Goal: Task Accomplishment & Management: Manage account settings

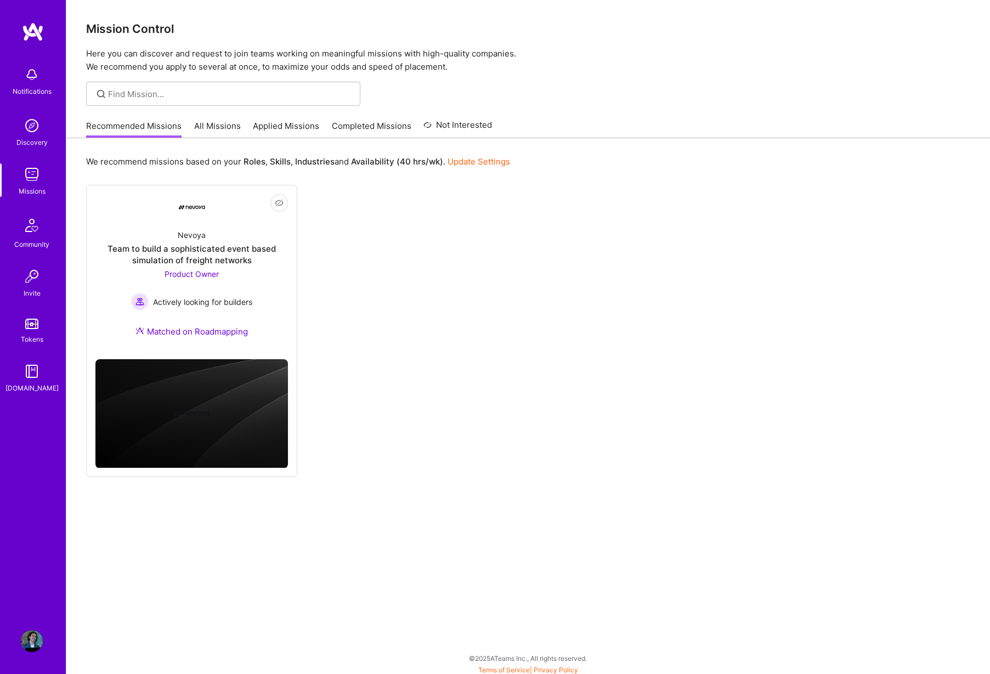
click at [329, 281] on div "Not Interested Nevoya Team to build a sophisticated event based simulation of f…" at bounding box center [528, 331] width 884 height 292
click at [77, 279] on div "We recommend missions based on your Roles , Skills , Industries and Availabilit…" at bounding box center [527, 407] width 923 height 539
click at [34, 225] on img at bounding box center [32, 225] width 26 height 26
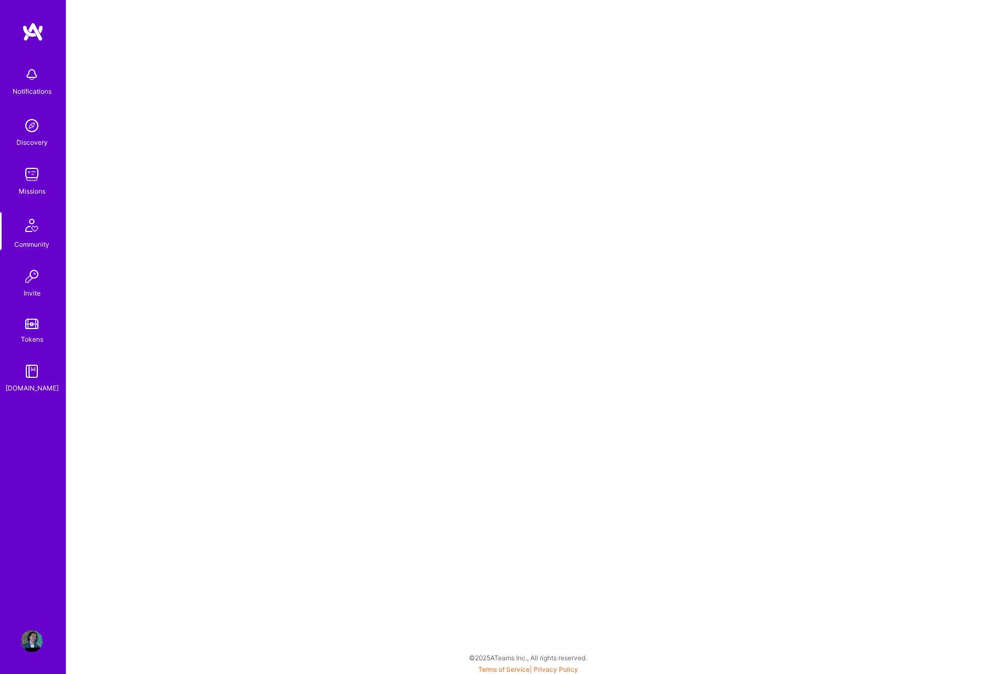
click at [35, 180] on img at bounding box center [32, 174] width 22 height 22
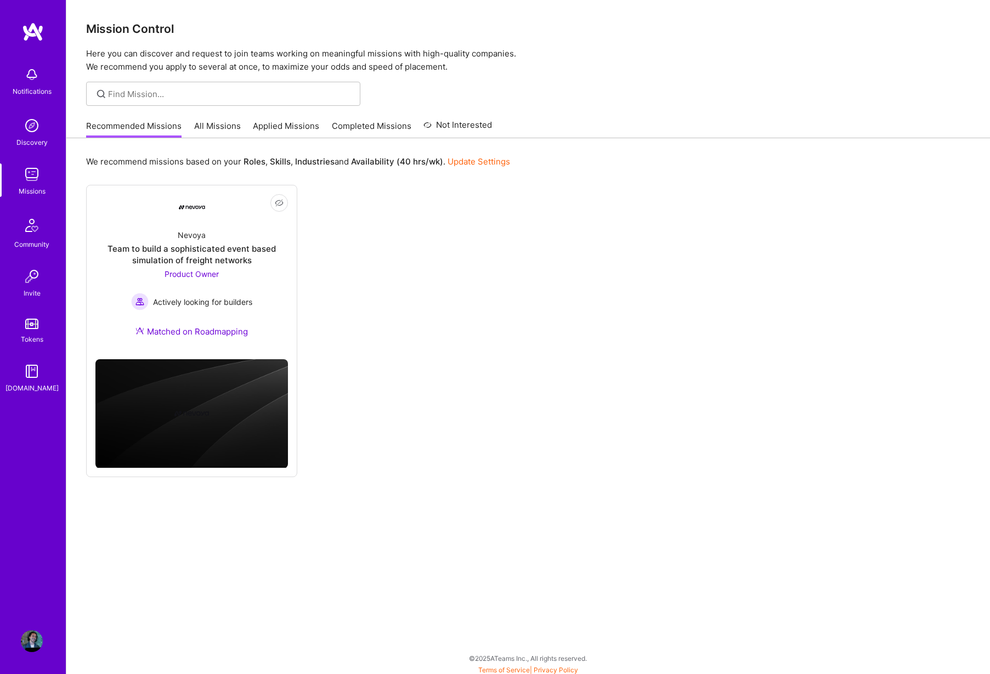
click at [37, 638] on img at bounding box center [32, 641] width 22 height 22
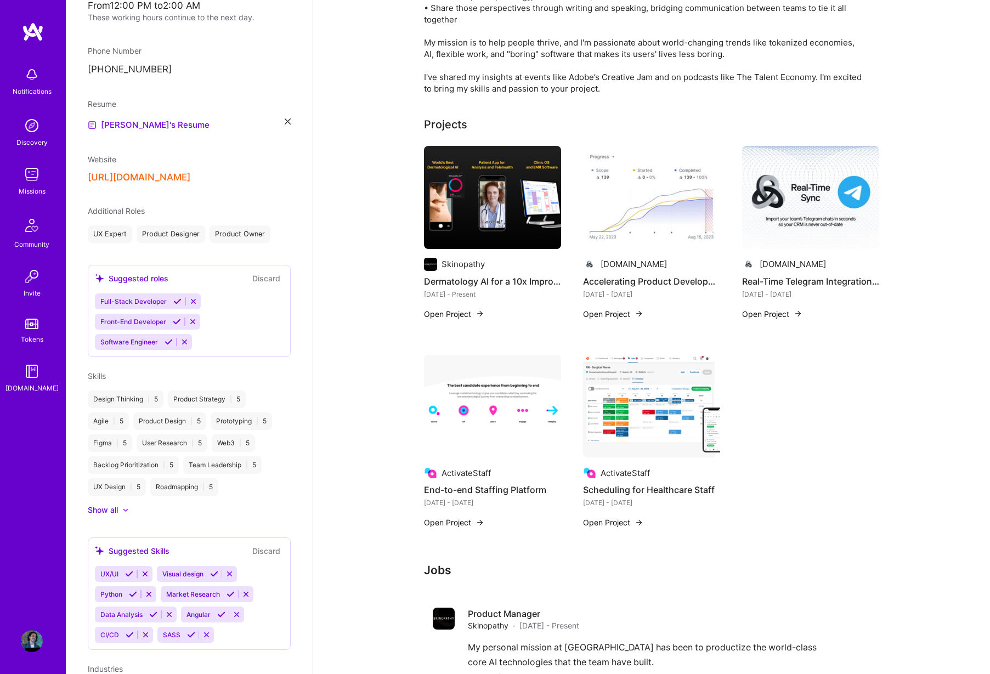
scroll to position [292, 0]
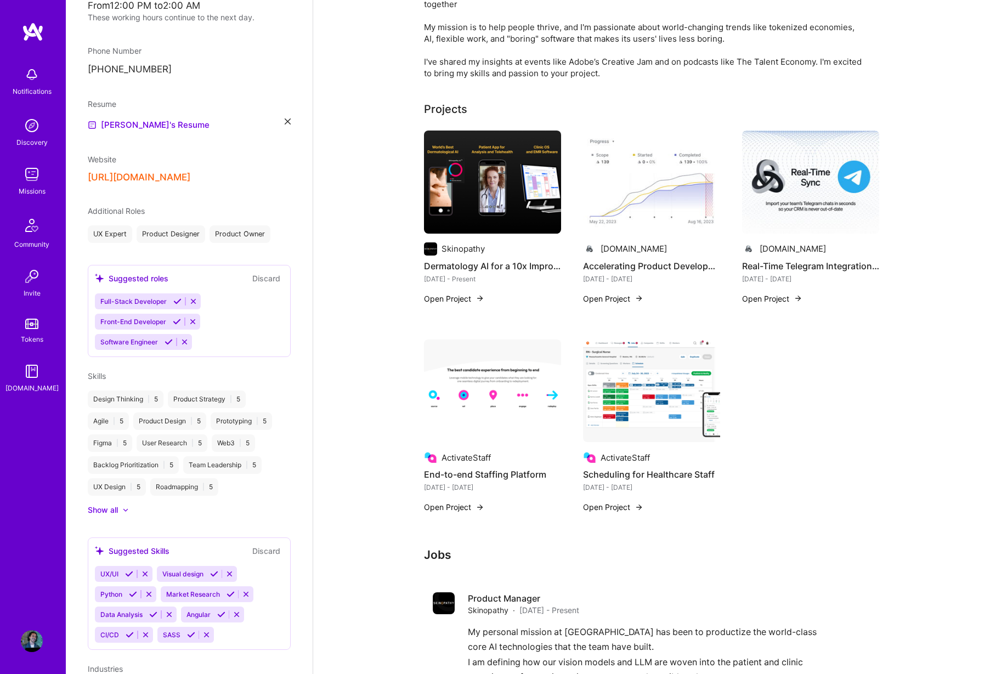
click at [468, 296] on button "Open Project" at bounding box center [454, 299] width 60 height 12
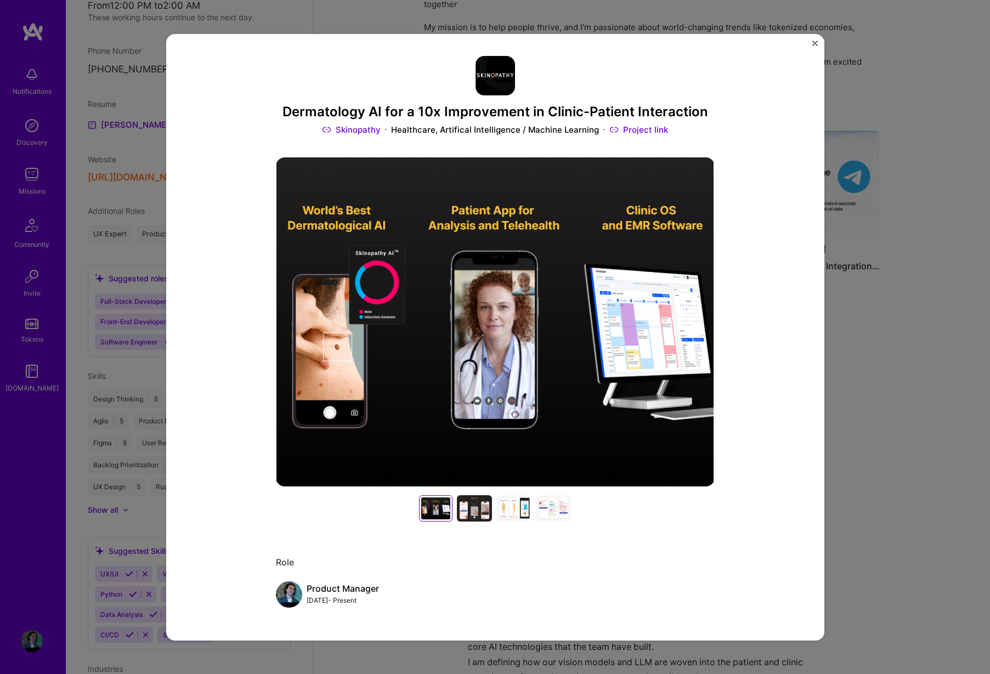
click at [484, 498] on div at bounding box center [474, 508] width 35 height 26
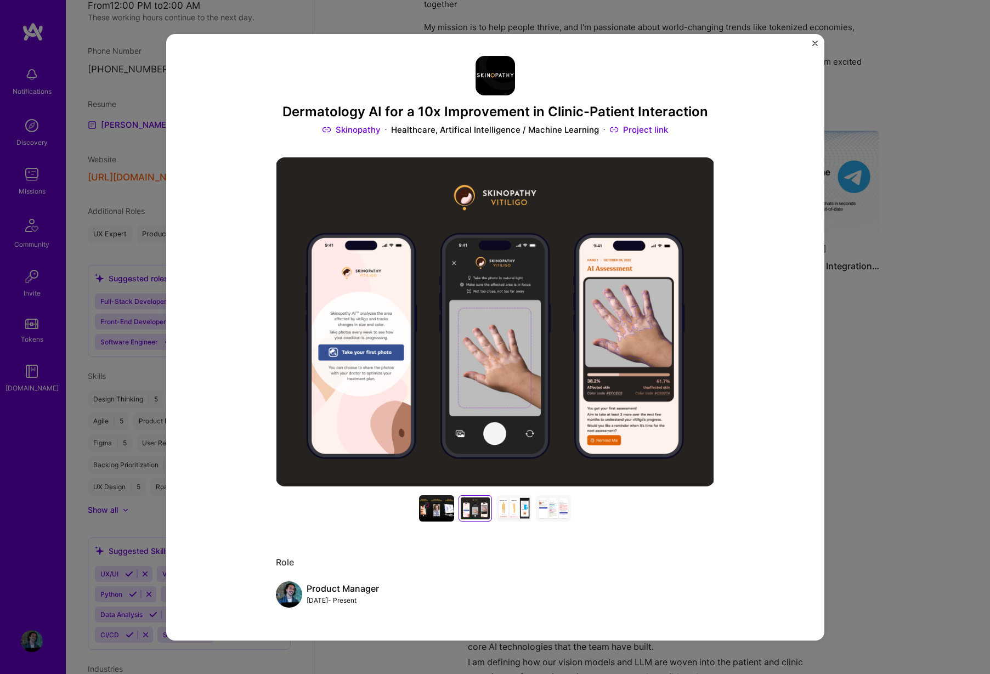
click at [514, 506] on div at bounding box center [513, 508] width 35 height 26
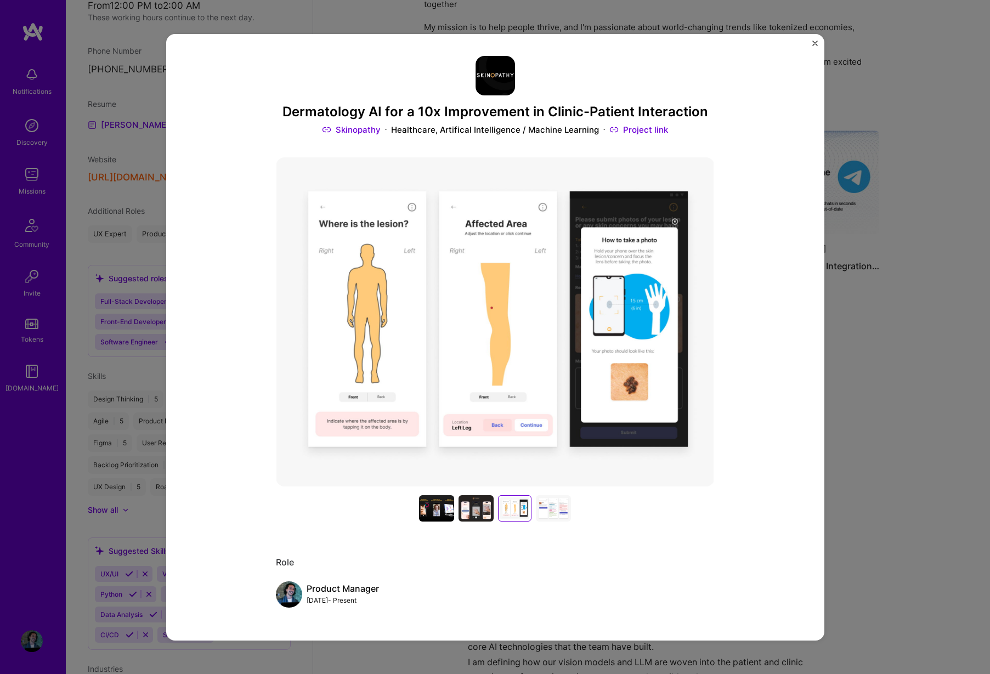
click at [553, 508] on div at bounding box center [553, 508] width 35 height 26
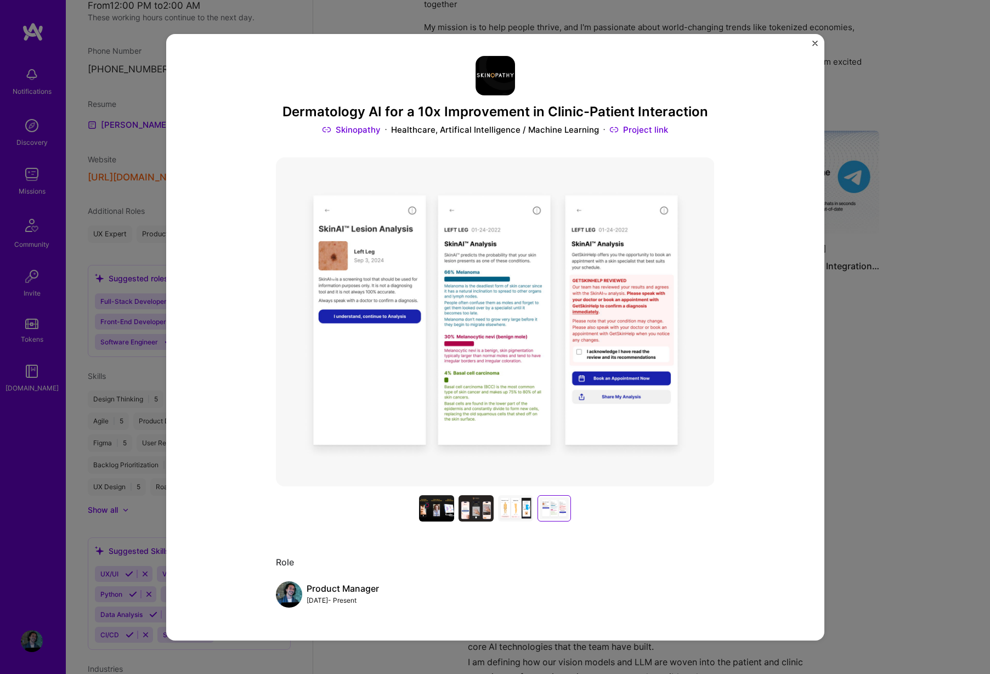
click at [814, 42] on img "Close" at bounding box center [814, 42] width 5 height 5
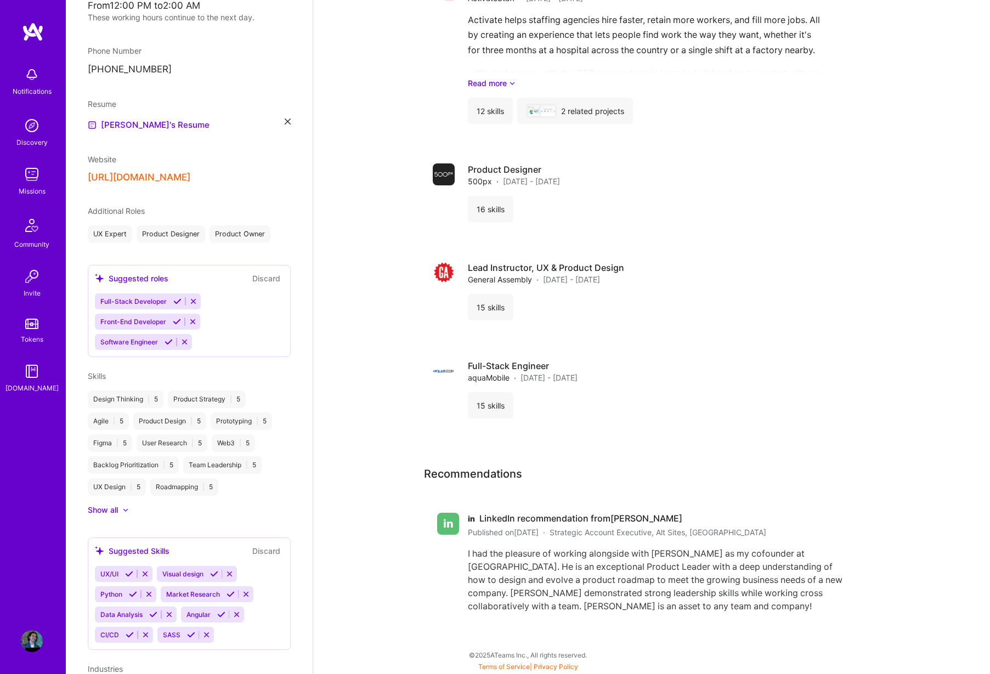
scroll to position [1258, 0]
click at [107, 513] on div "Show all" at bounding box center [103, 509] width 30 height 11
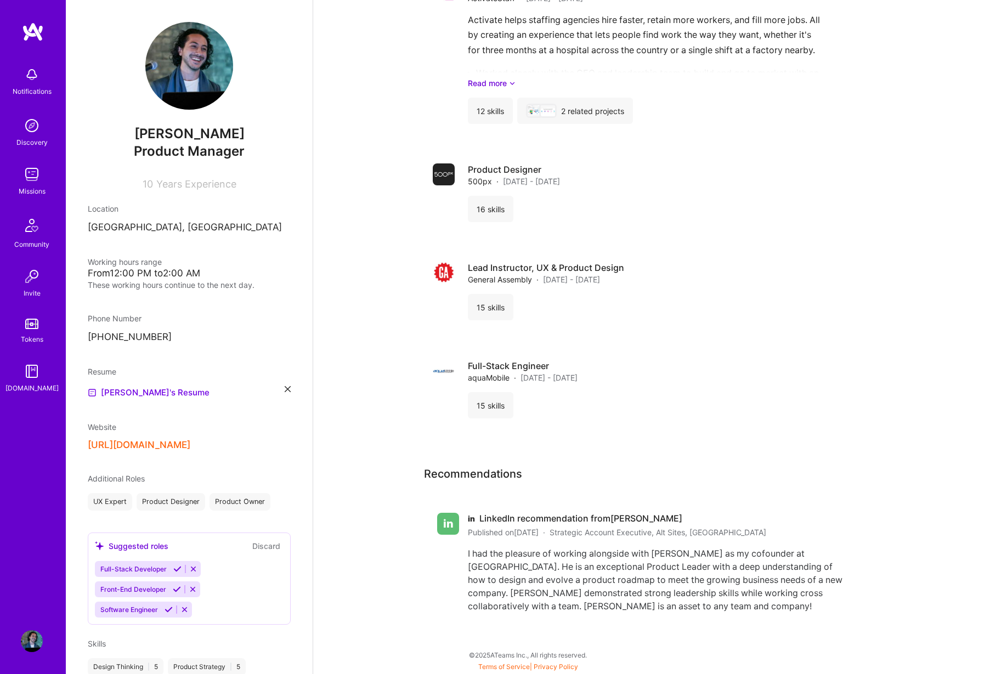
scroll to position [0, 0]
click at [267, 544] on button "Discard" at bounding box center [266, 545] width 35 height 13
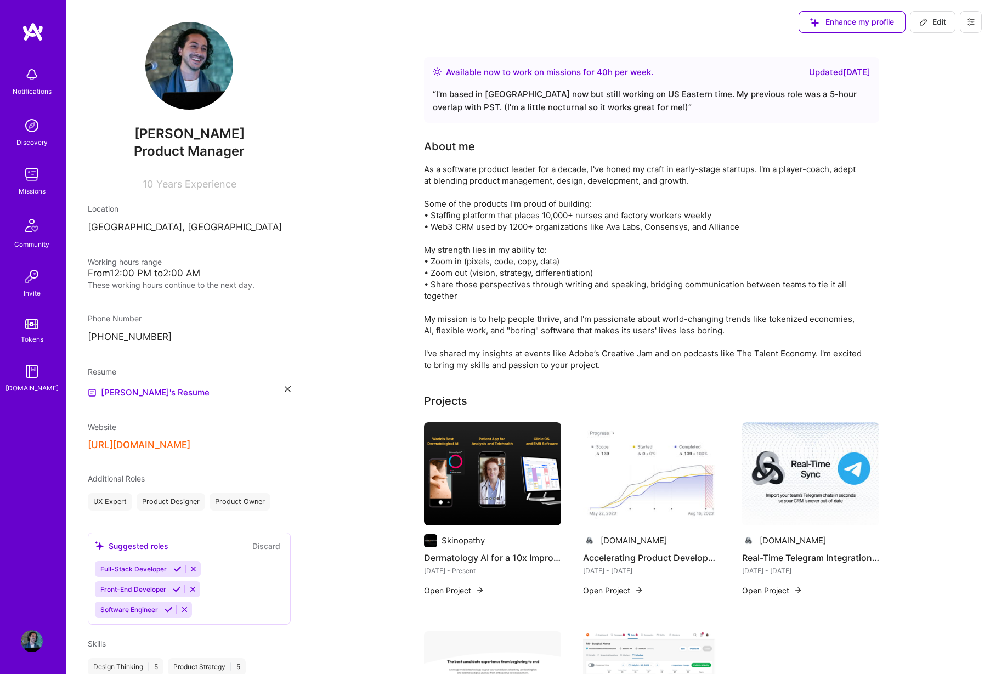
click at [971, 24] on icon at bounding box center [970, 22] width 9 height 9
click at [969, 22] on icon at bounding box center [970, 22] width 7 height 2
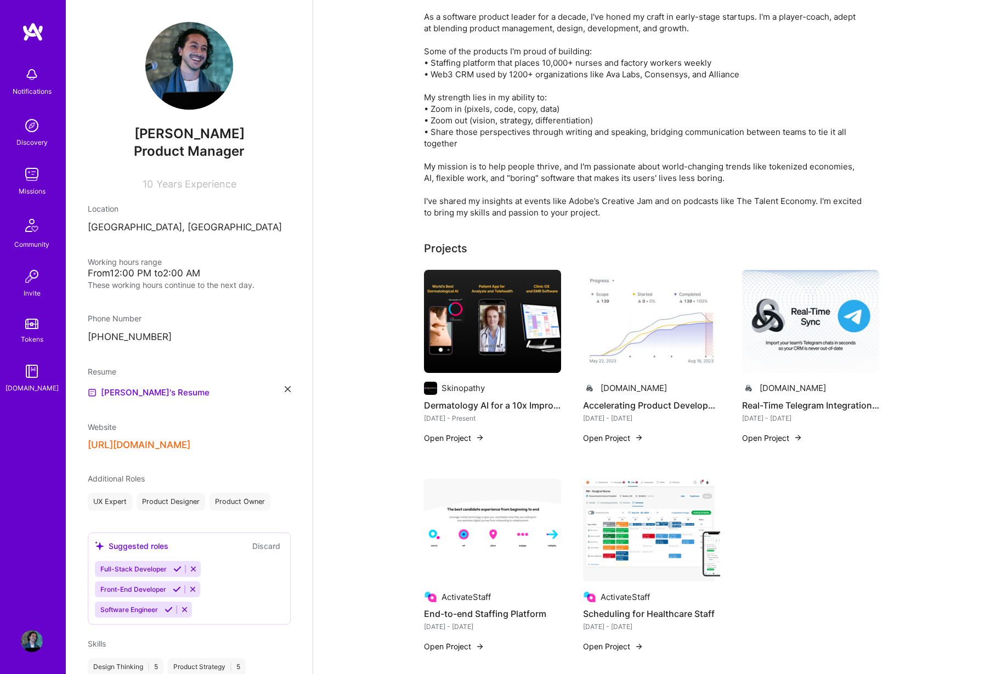
scroll to position [167, 0]
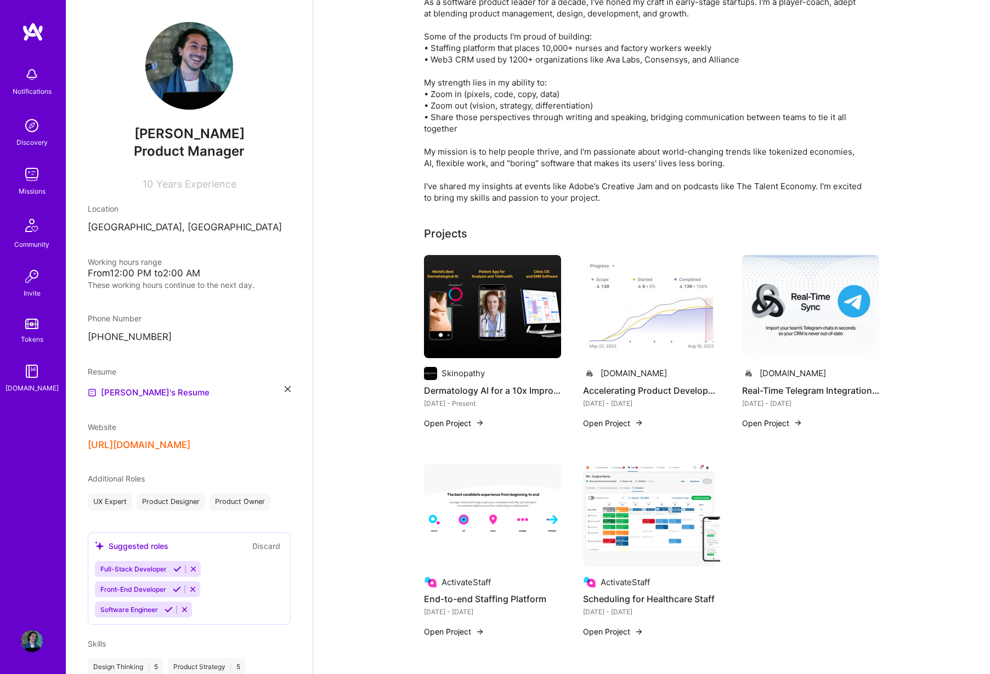
click at [621, 419] on button "Open Project" at bounding box center [613, 423] width 60 height 12
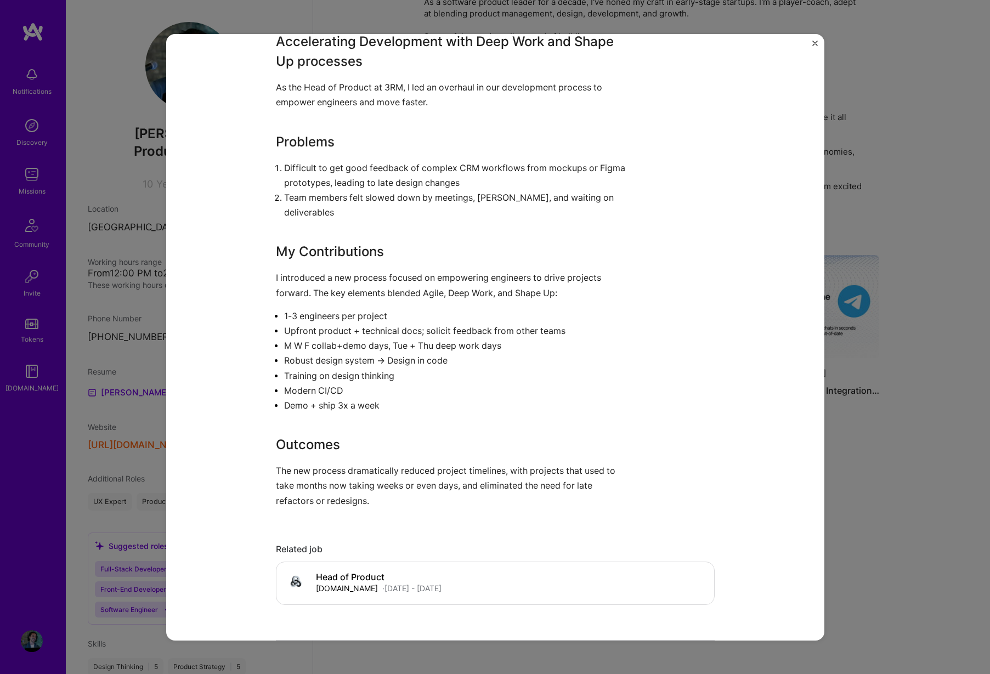
scroll to position [849, 0]
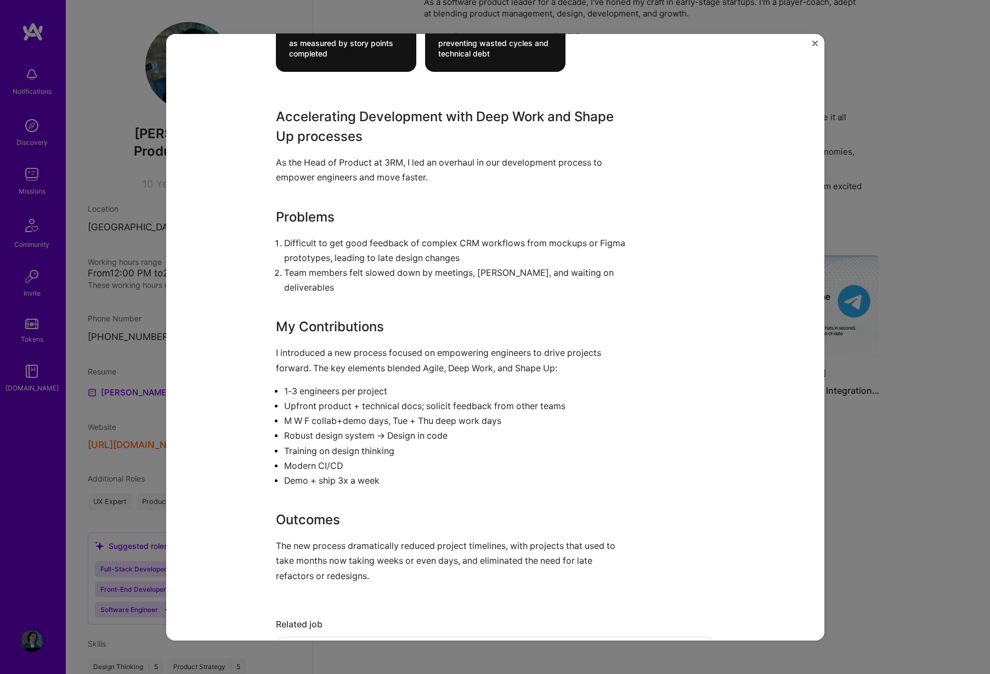
click at [323, 171] on p "As the Head of Product at 3RM, I led an overhaul in our development process to …" at bounding box center [454, 170] width 356 height 30
click at [169, 184] on div "Accelerating Product Development at 3RM [DOMAIN_NAME] CRM Role Head of Product …" at bounding box center [495, 336] width 658 height 606
click at [813, 45] on img "Close" at bounding box center [814, 42] width 5 height 5
